Goal: Information Seeking & Learning: Learn about a topic

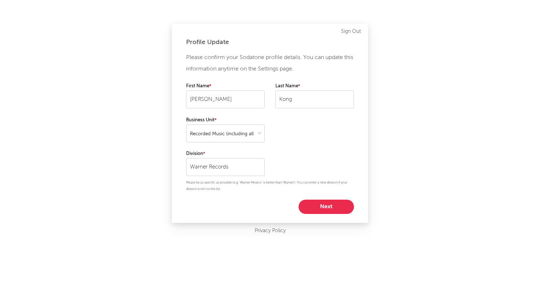
select select "recorded_music"
click at [313, 203] on button "Next" at bounding box center [326, 206] width 55 height 14
select select "assistant_coordinator"
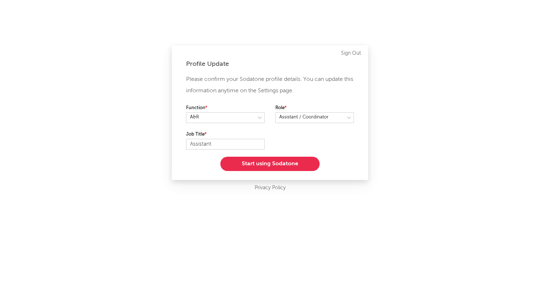
click at [286, 159] on button "Start using Sodatone" at bounding box center [269, 164] width 99 height 14
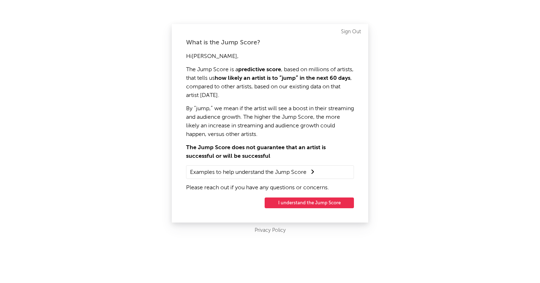
click at [295, 202] on button "I understand the Jump Score" at bounding box center [309, 202] width 89 height 11
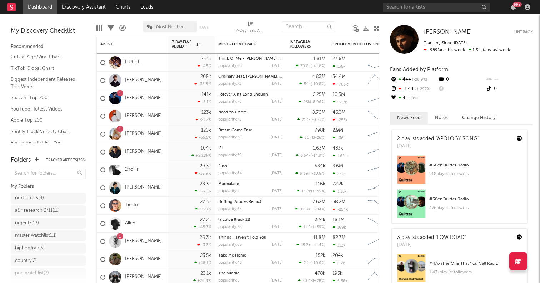
click at [377, 28] on icon at bounding box center [376, 28] width 5 height 5
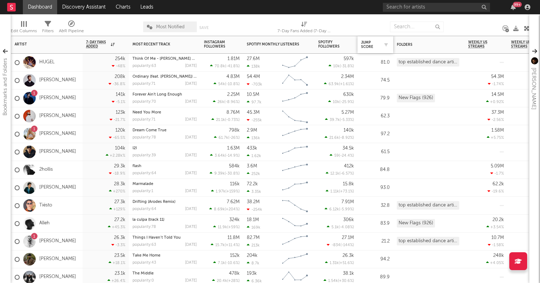
click at [369, 39] on div "Jump Score" at bounding box center [375, 44] width 29 height 15
click at [368, 45] on div "Jump Score" at bounding box center [370, 44] width 18 height 9
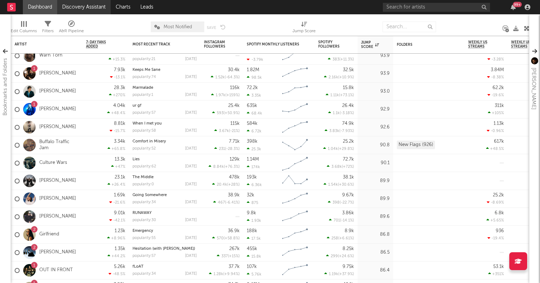
click at [99, 8] on link "Discovery Assistant" at bounding box center [84, 7] width 54 height 14
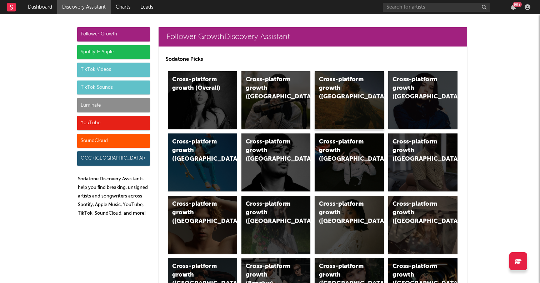
click at [336, 115] on div "Cross-platform growth (US)" at bounding box center [349, 100] width 69 height 58
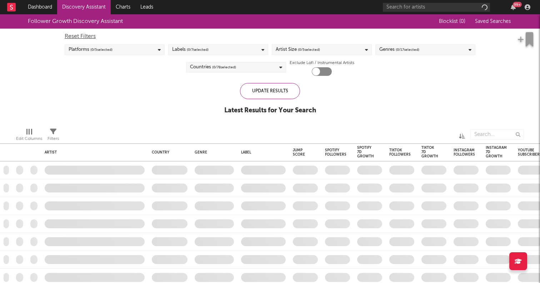
checkbox input "true"
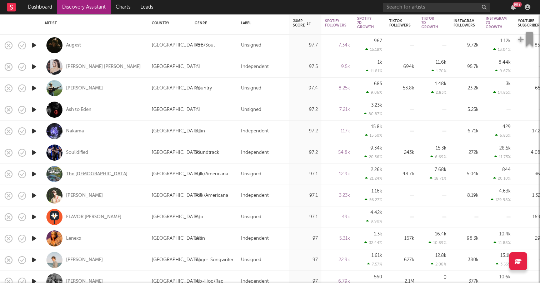
click at [82, 172] on div "The Creekers" at bounding box center [96, 174] width 61 height 6
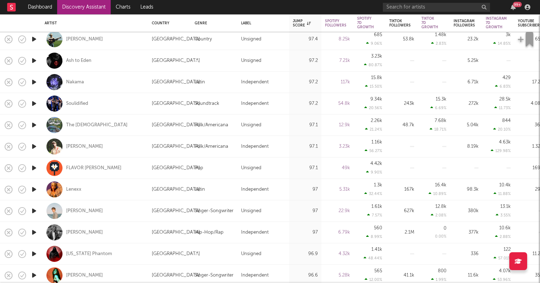
click at [32, 209] on icon "button" at bounding box center [34, 210] width 8 height 9
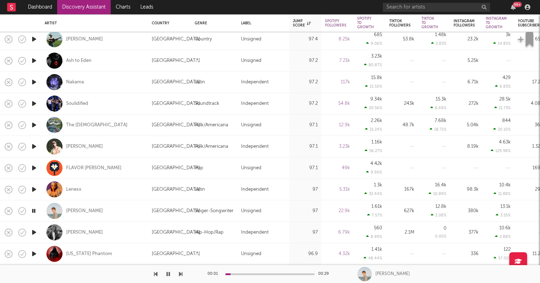
click at [34, 209] on icon "button" at bounding box center [33, 210] width 7 height 9
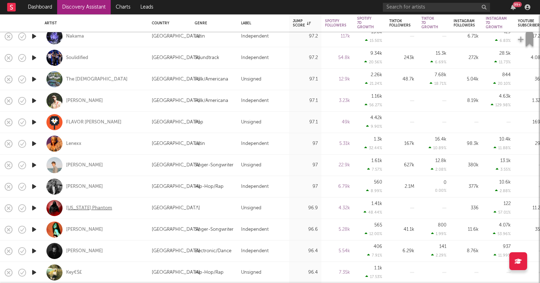
click at [71, 209] on div "[US_STATE] Phantom" at bounding box center [89, 208] width 46 height 6
click at [34, 207] on icon "button" at bounding box center [34, 207] width 8 height 9
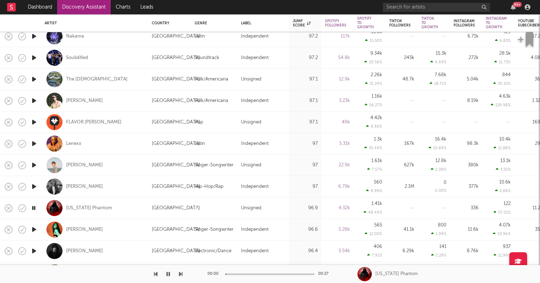
click at [34, 207] on icon "button" at bounding box center [33, 207] width 7 height 9
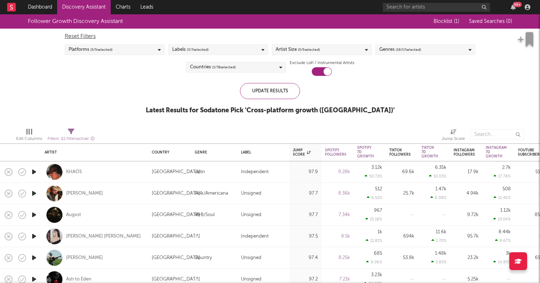
click at [261, 66] on div "Countries ( 1 / 78 selected)" at bounding box center [236, 67] width 100 height 11
click at [154, 96] on div "Follower Growth Discovery Assistant Blocklist ( 1 ) Saved Searches ( 0 ) Reset …" at bounding box center [270, 68] width 540 height 108
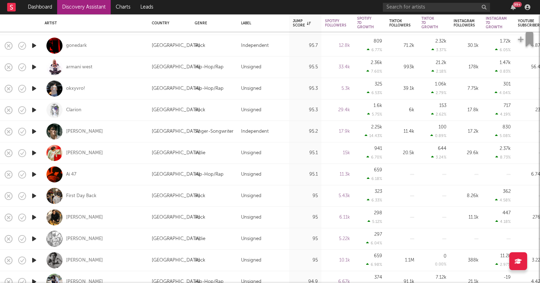
click at [34, 194] on icon "button" at bounding box center [34, 195] width 8 height 9
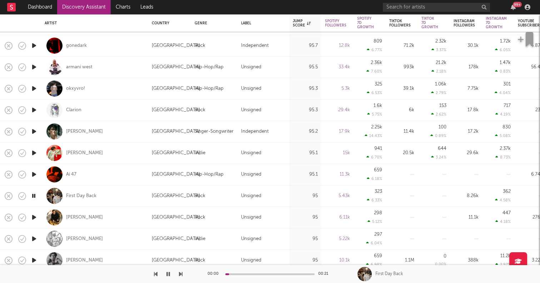
click at [33, 214] on icon "button" at bounding box center [34, 217] width 8 height 9
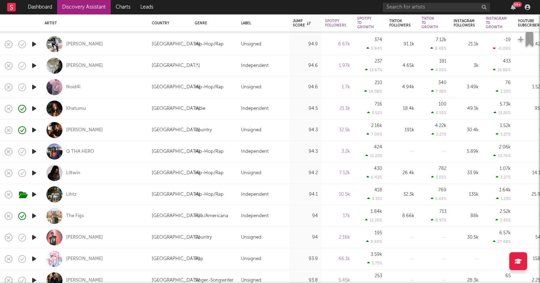
click at [33, 234] on icon "button" at bounding box center [34, 237] width 8 height 9
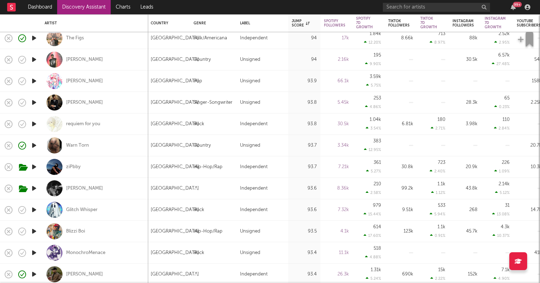
click at [32, 207] on icon "button" at bounding box center [34, 209] width 8 height 9
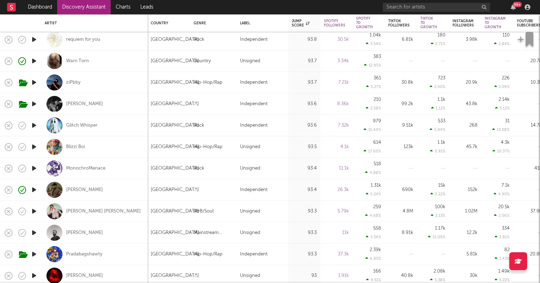
click at [33, 231] on icon "button" at bounding box center [34, 232] width 8 height 9
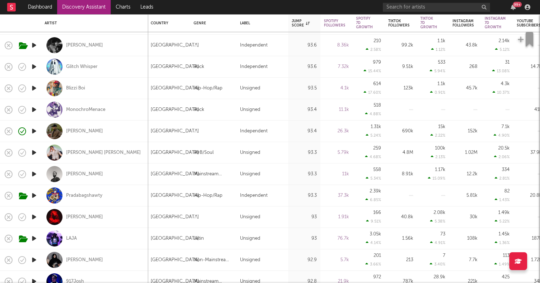
click at [35, 217] on icon "button" at bounding box center [34, 216] width 8 height 9
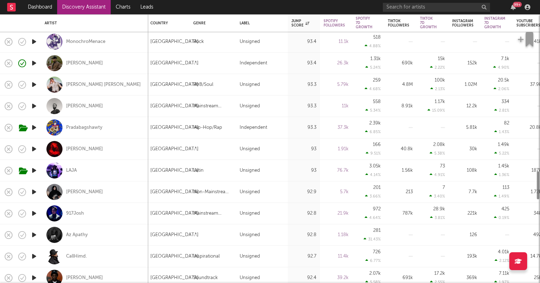
click at [34, 214] on icon "button" at bounding box center [34, 213] width 8 height 9
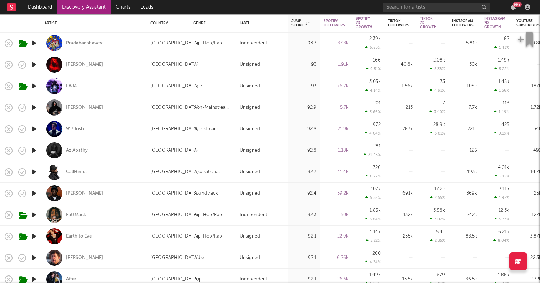
click at [35, 194] on icon "button" at bounding box center [34, 193] width 8 height 9
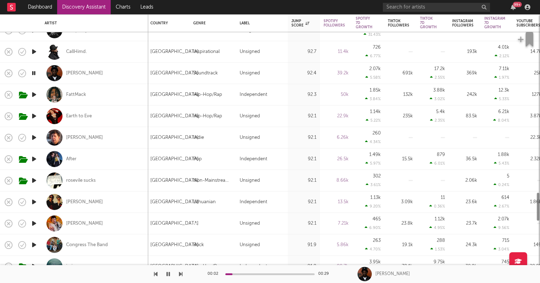
click at [36, 199] on icon "button" at bounding box center [34, 201] width 8 height 9
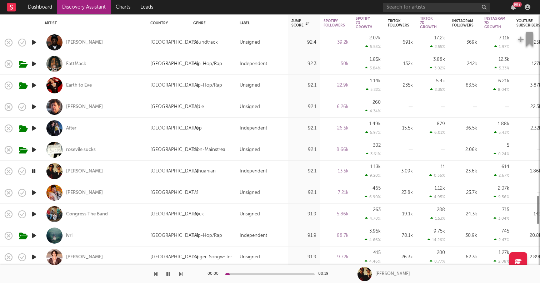
click at [36, 190] on icon "button" at bounding box center [34, 192] width 8 height 9
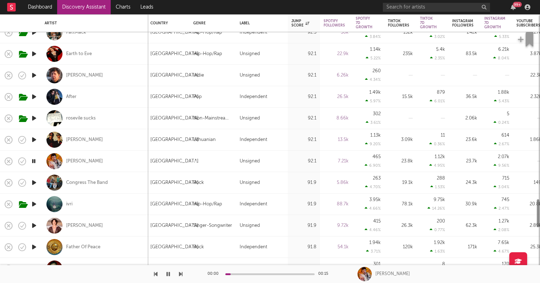
click at [36, 182] on icon "button" at bounding box center [34, 182] width 8 height 9
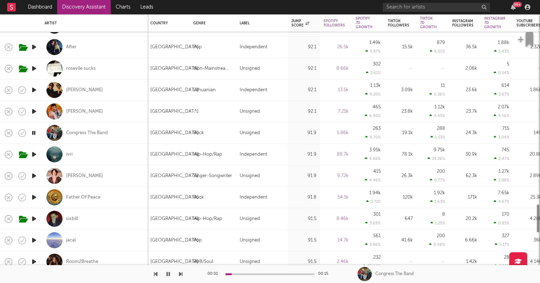
click at [35, 179] on icon "button" at bounding box center [34, 175] width 8 height 9
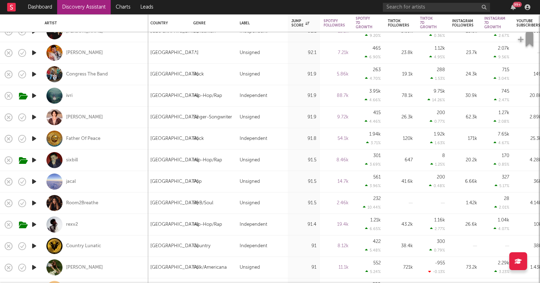
click at [34, 201] on icon "button" at bounding box center [34, 202] width 8 height 9
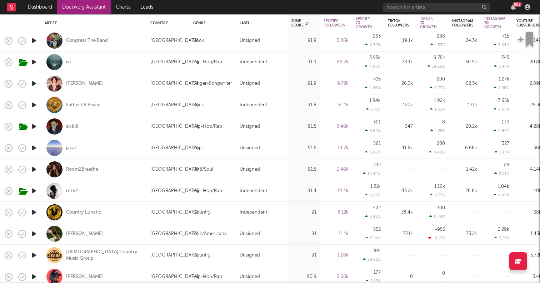
click at [36, 217] on div at bounding box center [34, 212] width 14 height 21
select select "1w"
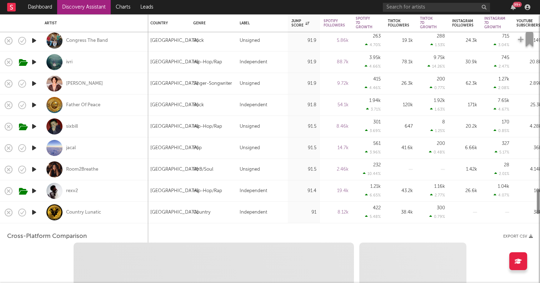
select select "1w"
click at [35, 214] on icon "button" at bounding box center [34, 212] width 8 height 9
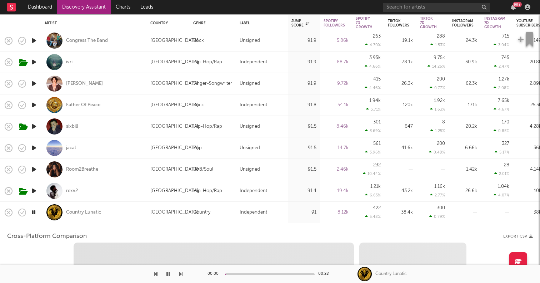
click at [106, 205] on div "Country Lunatic" at bounding box center [95, 212] width 100 height 21
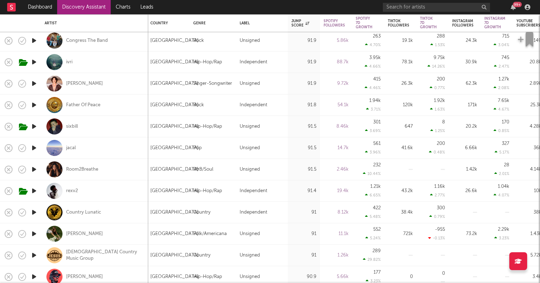
click at [34, 234] on icon "button" at bounding box center [34, 233] width 8 height 9
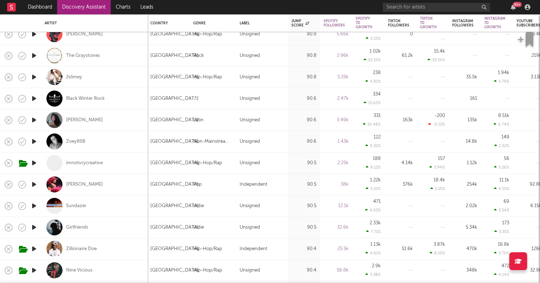
click at [33, 225] on icon "button" at bounding box center [34, 227] width 8 height 9
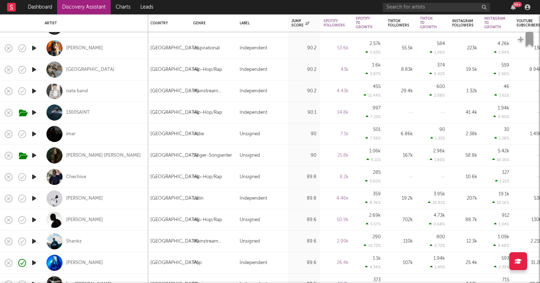
click at [33, 216] on icon "button" at bounding box center [34, 219] width 8 height 9
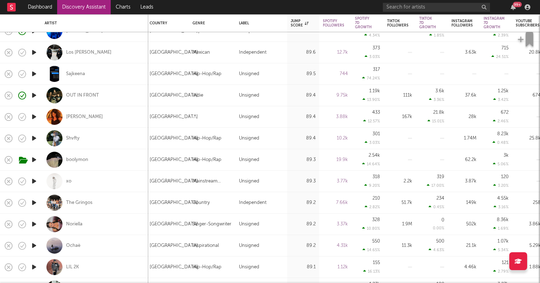
click at [34, 202] on icon "button" at bounding box center [34, 202] width 8 height 9
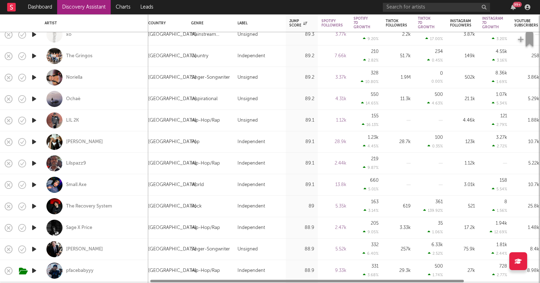
click at [35, 248] on icon "button" at bounding box center [34, 248] width 8 height 9
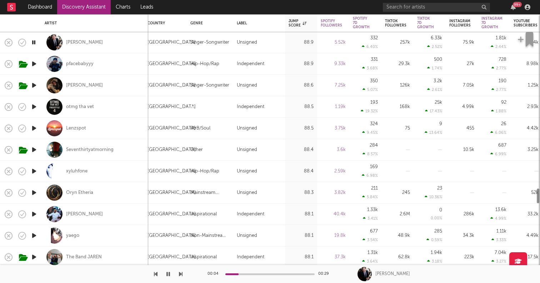
click at [35, 212] on icon "button" at bounding box center [34, 213] width 8 height 9
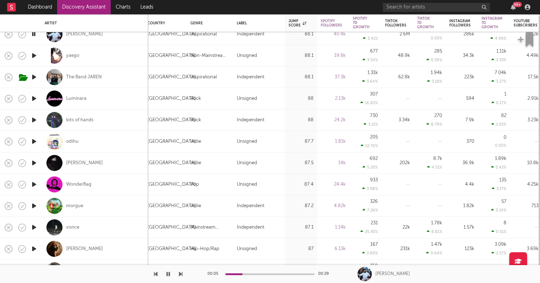
click at [34, 247] on icon "button" at bounding box center [34, 248] width 8 height 9
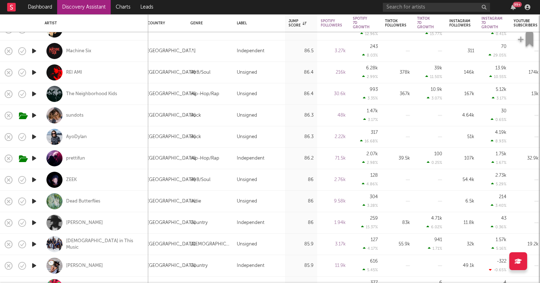
click at [33, 220] on icon "button" at bounding box center [34, 222] width 8 height 9
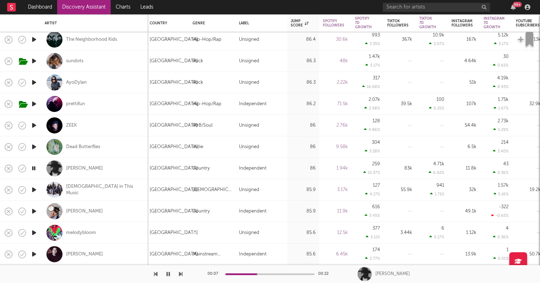
click at [34, 187] on icon "button" at bounding box center [34, 189] width 8 height 9
click at [36, 210] on icon "button" at bounding box center [34, 211] width 8 height 9
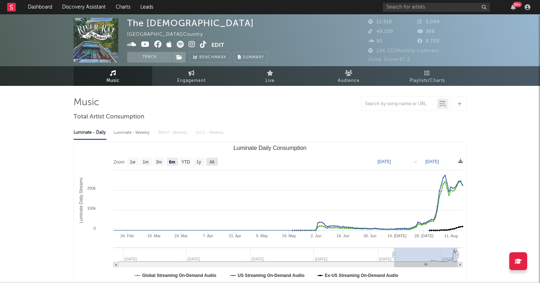
click at [213, 161] on text "All" at bounding box center [211, 161] width 5 height 5
select select "All"
type input "2022-12-18"
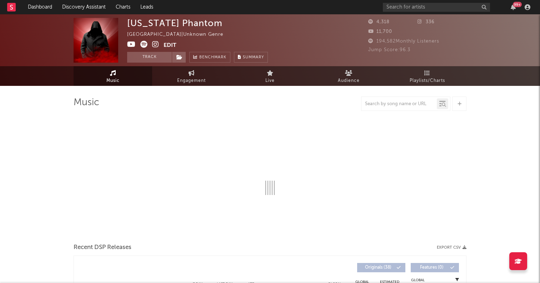
select select "1w"
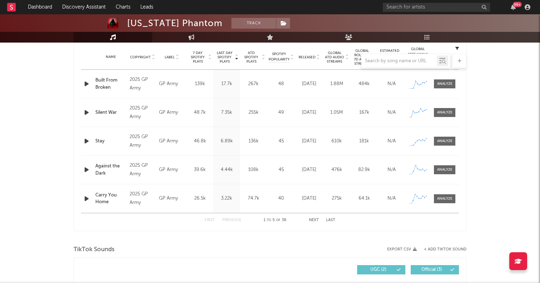
scroll to position [287, 0]
